Goal: Information Seeking & Learning: Learn about a topic

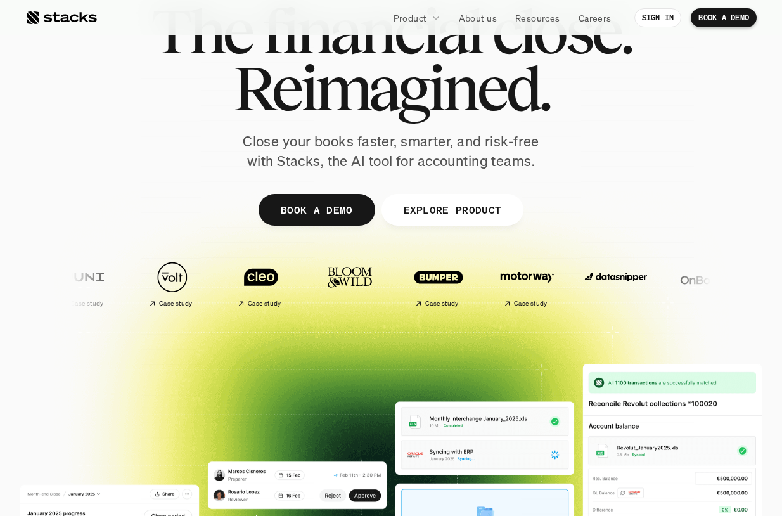
scroll to position [223, 0]
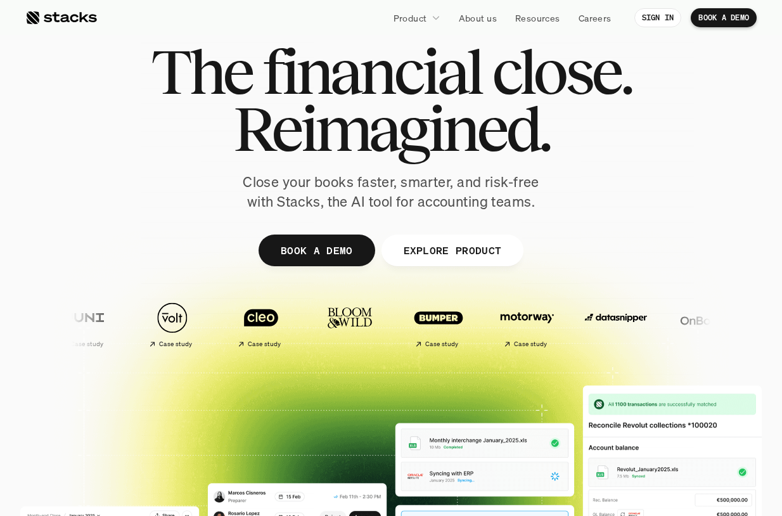
scroll to position [35, 0]
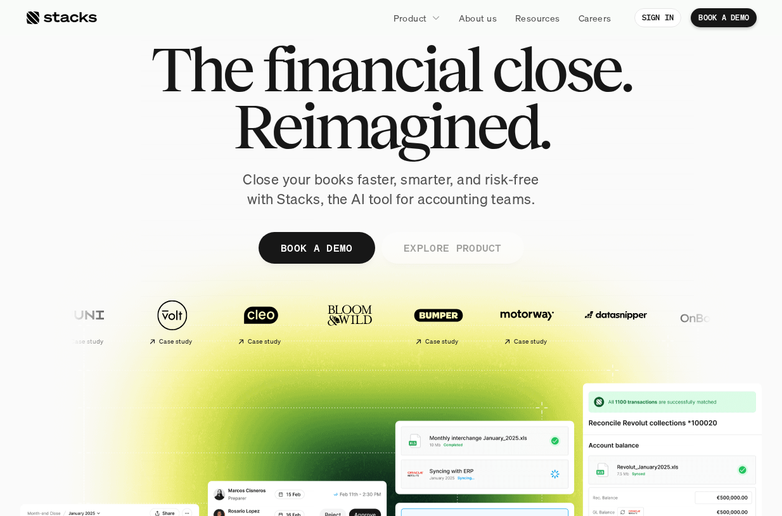
click at [430, 245] on p "EXPLORE PRODUCT" at bounding box center [452, 247] width 98 height 18
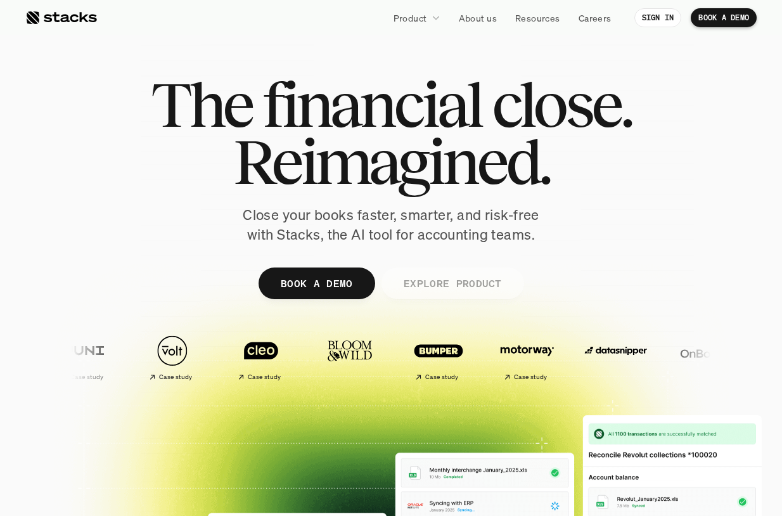
click at [458, 291] on p "EXPLORE PRODUCT" at bounding box center [452, 283] width 98 height 18
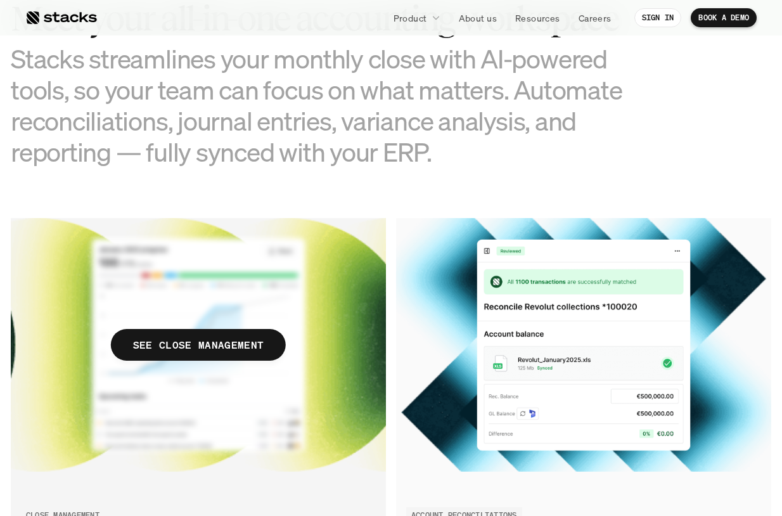
scroll to position [1305, 0]
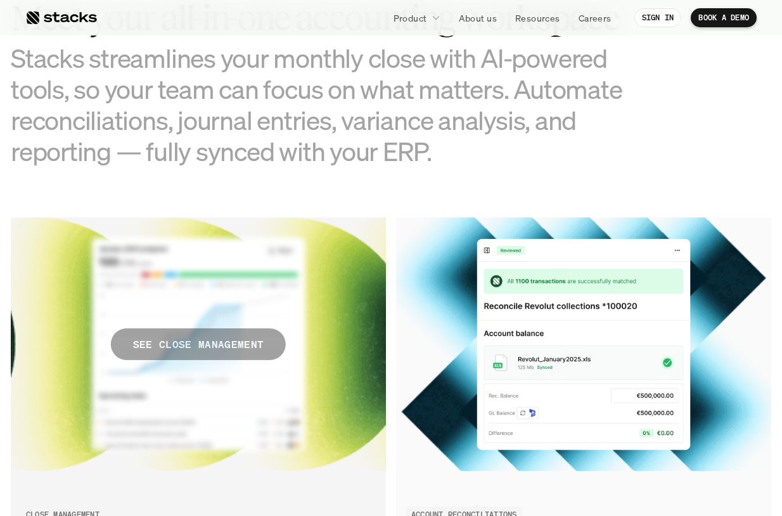
click at [215, 347] on p "SEE CLOSE MANAGEMENT" at bounding box center [198, 344] width 131 height 18
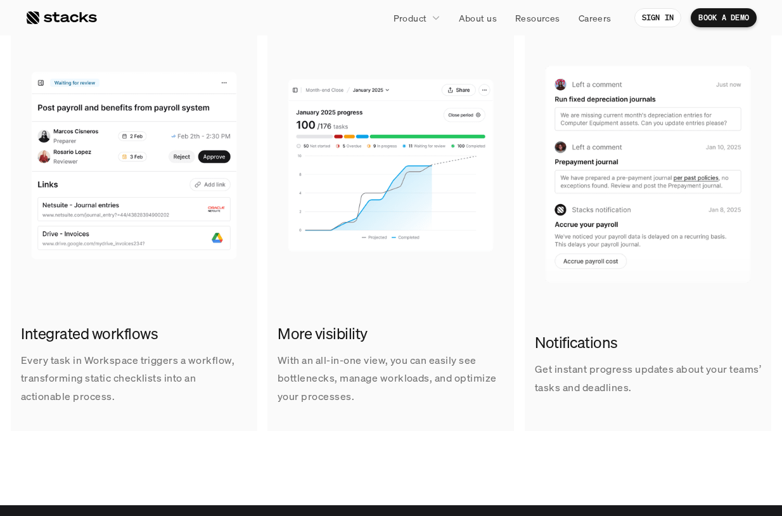
scroll to position [926, 0]
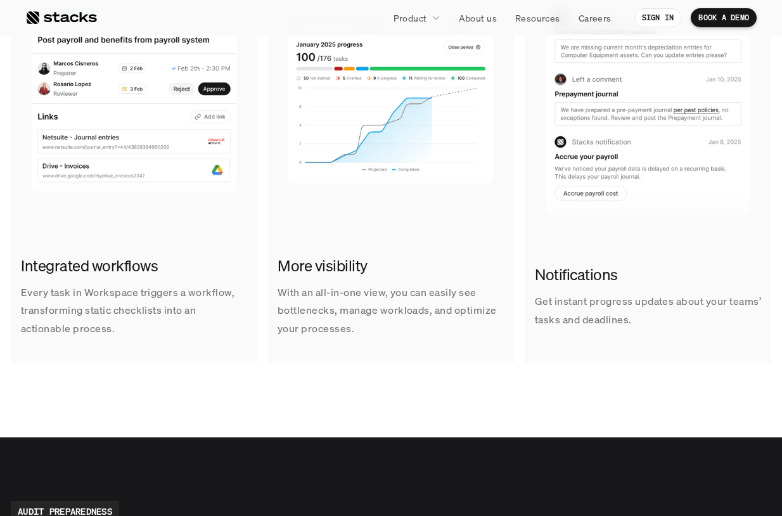
click at [101, 252] on div "Integrated workflows Every task in Workspace triggers a workflow, transforming …" at bounding box center [134, 296] width 247 height 103
click at [439, 221] on link "More visibility With an all-in-one view, you can easily see bottlenecks, manage…" at bounding box center [391, 164] width 247 height 397
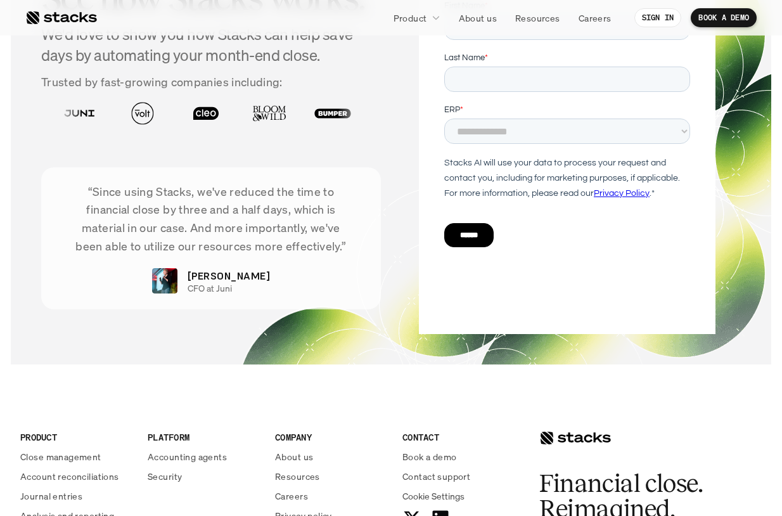
scroll to position [2737, 0]
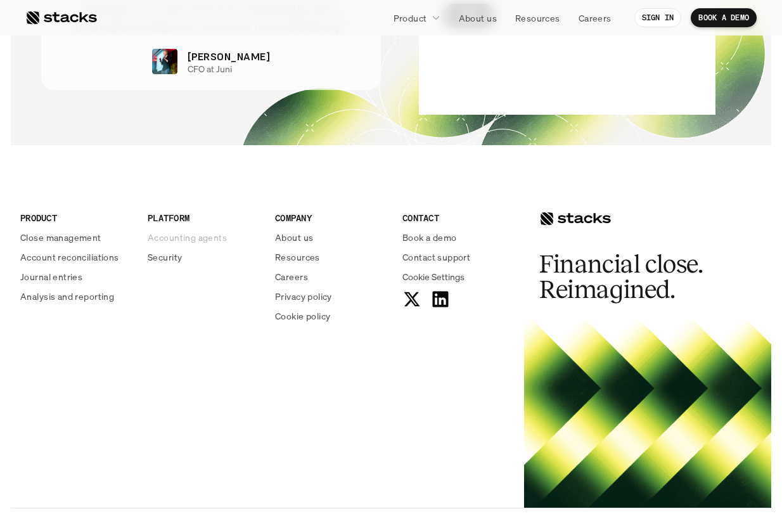
click at [177, 238] on p "Accounting agents" at bounding box center [187, 237] width 79 height 13
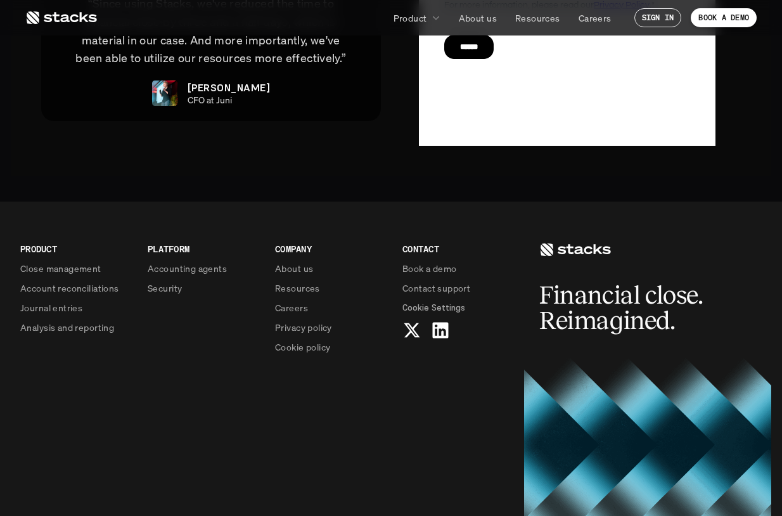
scroll to position [3119, 0]
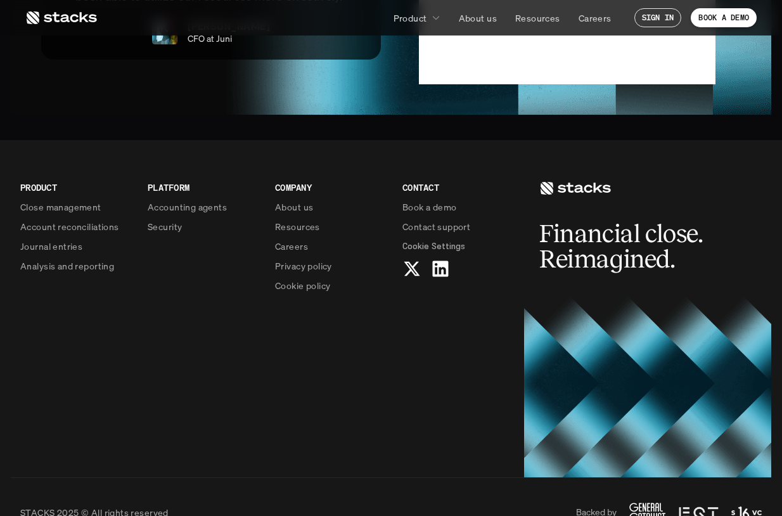
click at [652, 503] on use at bounding box center [647, 512] width 36 height 18
click at [756, 505] on img at bounding box center [747, 512] width 30 height 15
click at [67, 506] on p "STACKS 2025 © All rights reserved" at bounding box center [94, 512] width 148 height 13
click at [84, 506] on p "STACKS 2025 © All rights reserved" at bounding box center [94, 512] width 148 height 13
click at [56, 506] on p "STACKS 2025 © All rights reserved" at bounding box center [94, 512] width 148 height 13
